Goal: Check status: Check status

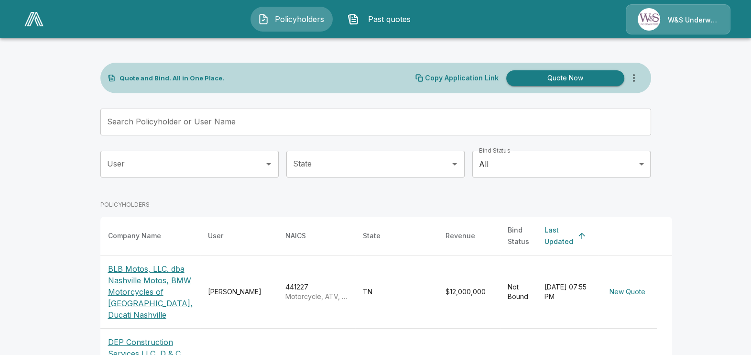
click at [148, 288] on p "BLB Motos, LLC. dba Nashville Motos, BMW Motorcycles of [GEOGRAPHIC_DATA], Duca…" at bounding box center [150, 291] width 85 height 57
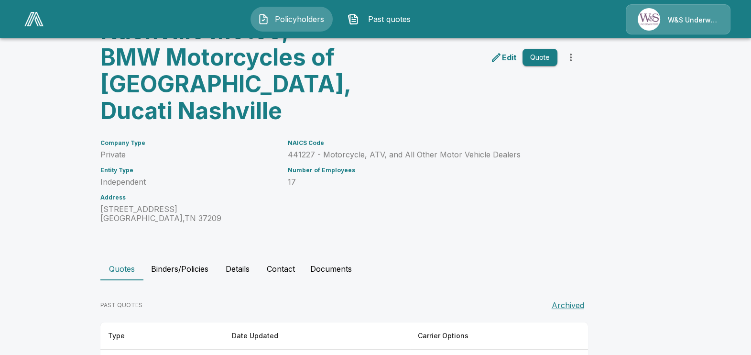
scroll to position [178, 0]
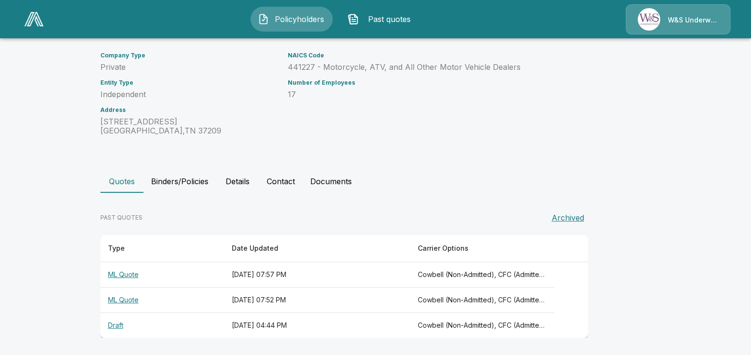
click at [280, 270] on th "September 22, 2025 at 07:57 PM" at bounding box center [317, 274] width 186 height 25
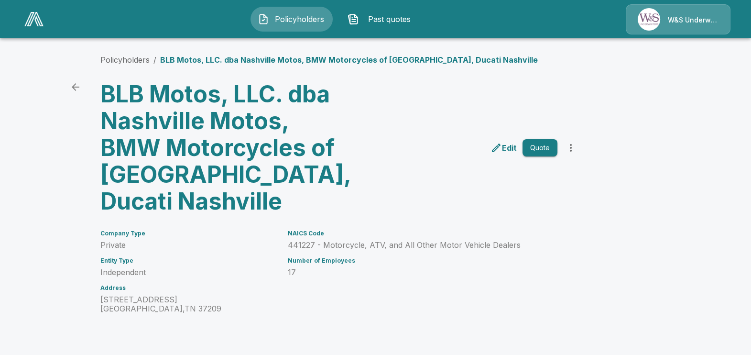
scroll to position [178, 0]
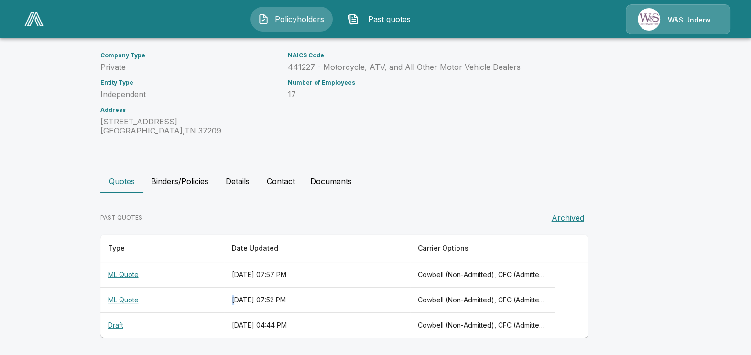
click at [224, 298] on th "September 22, 2025 at 07:52 PM" at bounding box center [317, 299] width 186 height 25
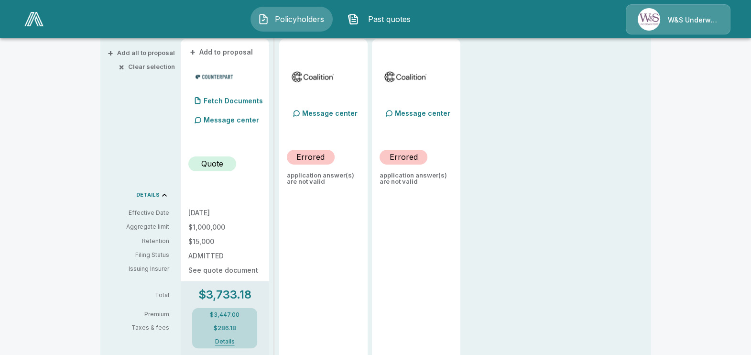
scroll to position [119, 0]
